Goal: Navigation & Orientation: Find specific page/section

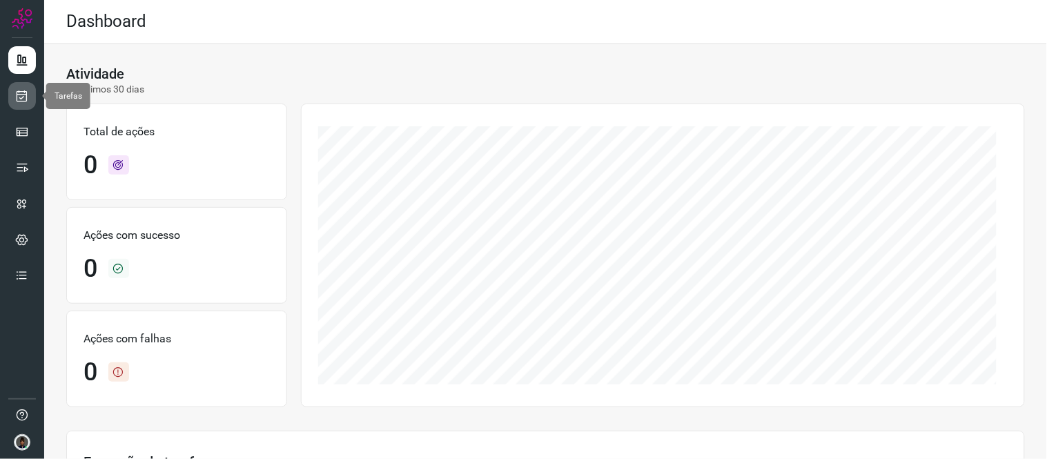
click at [21, 86] on link at bounding box center [22, 96] width 28 height 28
